Goal: Download file/media

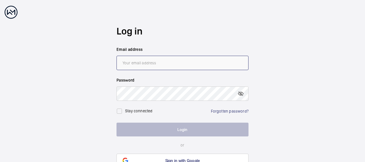
click at [144, 60] on input "email" at bounding box center [183, 63] width 132 height 14
type input "[EMAIL_ADDRESS][PERSON_NAME][DOMAIN_NAME]"
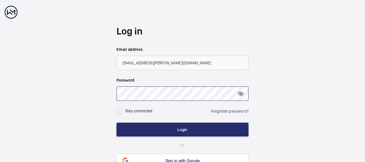
click at [117, 123] on button "Login" at bounding box center [183, 130] width 132 height 14
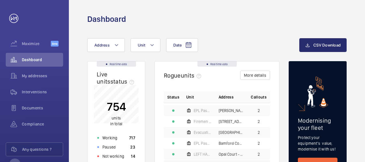
scroll to position [140, 0]
click at [35, 106] on span "Documents" at bounding box center [42, 108] width 41 height 6
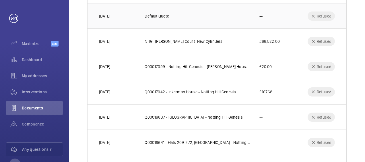
scroll to position [133, 0]
click at [34, 94] on span "Interventions" at bounding box center [42, 92] width 41 height 6
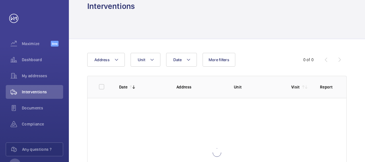
scroll to position [11, 0]
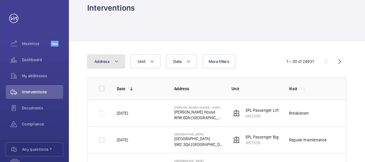
click at [117, 60] on mat-icon at bounding box center [116, 61] width 5 height 7
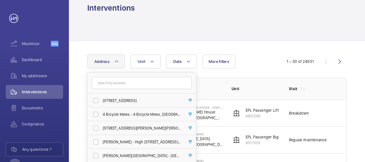
click at [133, 82] on input "text" at bounding box center [142, 83] width 100 height 12
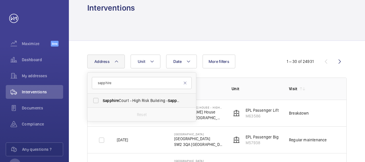
type input "sapphire"
click at [141, 99] on span "[GEOGRAPHIC_DATA] - High [STREET_ADDRESS]" at bounding box center [142, 101] width 79 height 6
click at [102, 99] on input "[GEOGRAPHIC_DATA] - High [STREET_ADDRESS]" at bounding box center [95, 100] width 11 height 11
checkbox input "true"
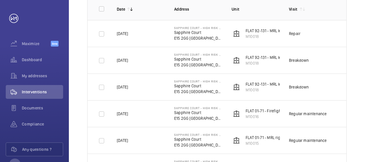
scroll to position [89, 0]
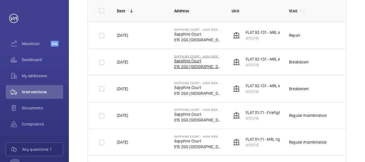
click at [197, 65] on p "E15 2GG [GEOGRAPHIC_DATA]" at bounding box center [198, 67] width 48 height 6
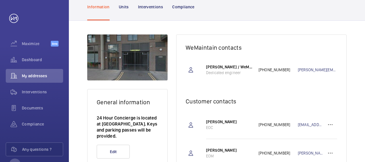
scroll to position [53, 0]
click at [121, 9] on p "Units" at bounding box center [124, 7] width 10 height 6
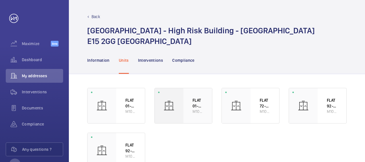
scroll to position [20, 0]
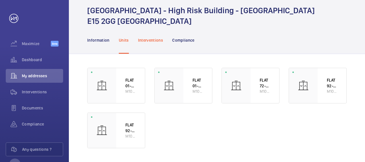
click at [150, 43] on div "Interventions" at bounding box center [150, 39] width 25 height 27
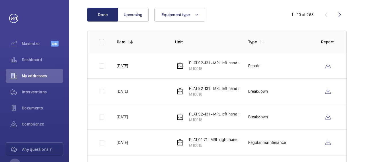
scroll to position [80, 0]
click at [210, 61] on p "FLAT 92-131 - MRL left hand side - 10 Floors" at bounding box center [227, 63] width 76 height 6
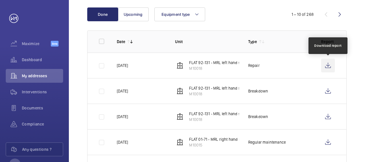
click at [330, 64] on wm-front-icon-button at bounding box center [328, 66] width 14 height 14
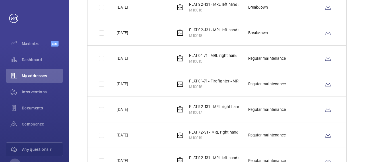
scroll to position [164, 0]
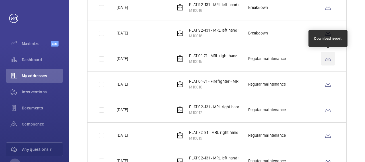
click at [325, 58] on wm-front-icon-button at bounding box center [328, 59] width 14 height 14
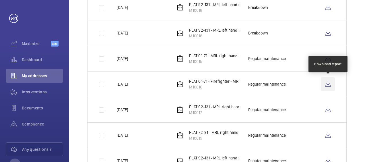
click at [328, 85] on wm-front-icon-button at bounding box center [328, 84] width 14 height 14
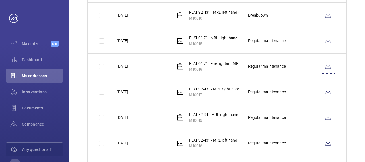
scroll to position [189, 0]
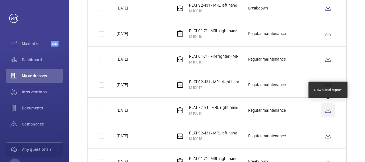
click at [327, 109] on wm-front-icon-button at bounding box center [328, 110] width 14 height 14
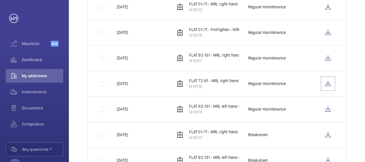
scroll to position [218, 0]
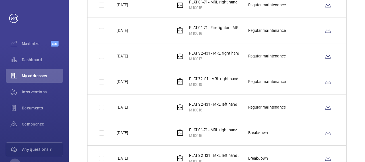
drag, startPoint x: 305, startPoint y: 131, endPoint x: 258, endPoint y: 100, distance: 56.5
click at [258, 100] on td "Regular maintenance" at bounding box center [275, 107] width 73 height 26
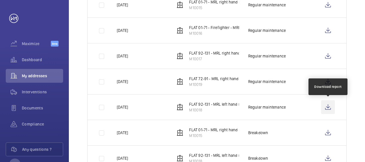
click at [327, 102] on wm-front-icon-button at bounding box center [328, 107] width 14 height 14
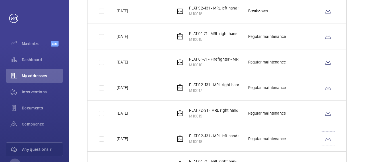
scroll to position [188, 0]
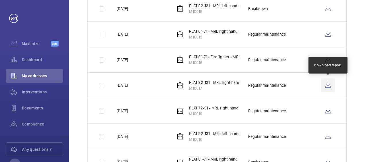
click at [330, 80] on wm-front-icon-button at bounding box center [328, 85] width 14 height 14
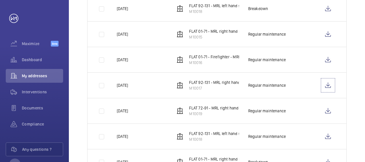
scroll to position [0, 0]
